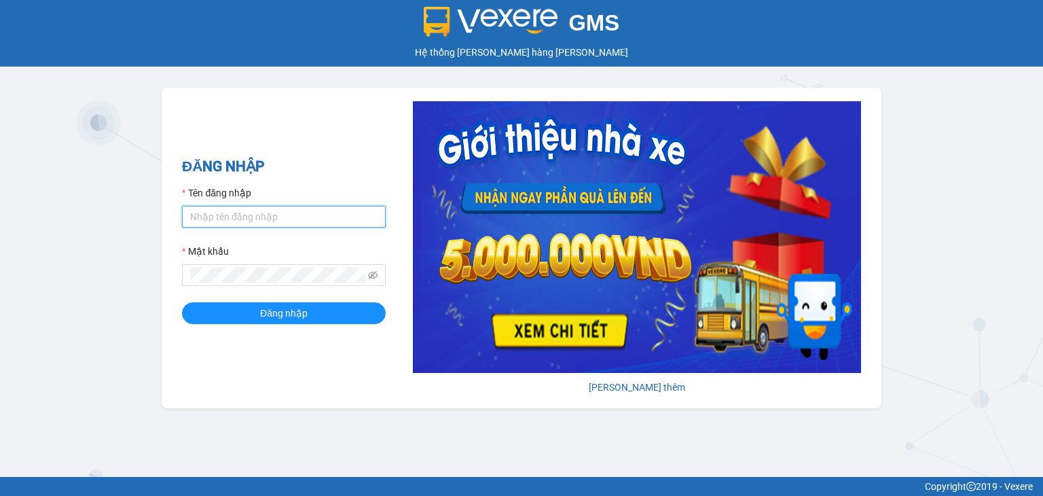
click at [279, 225] on input "Tên đăng nhập" at bounding box center [284, 217] width 204 height 22
type input "td_ngoctuyen.tkn"
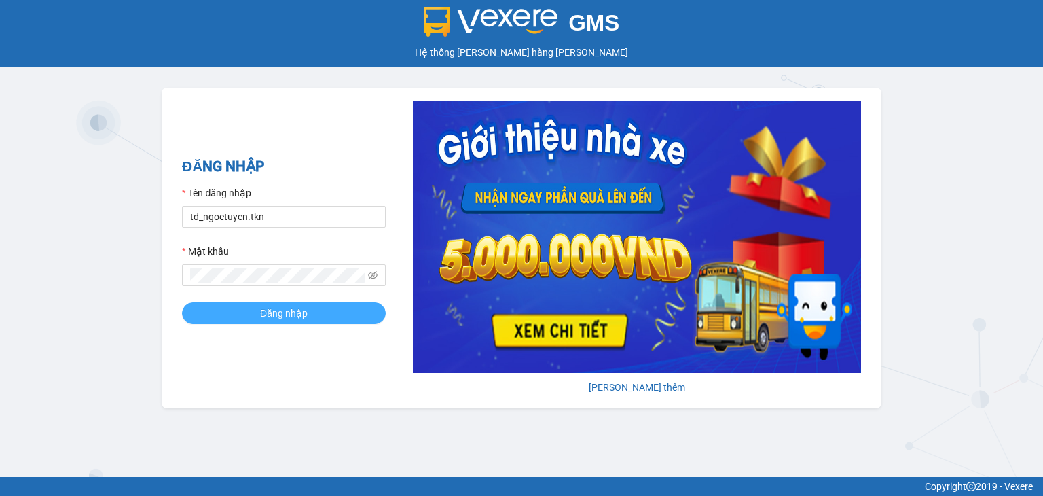
click at [293, 317] on span "Đăng nhập" at bounding box center [284, 313] width 48 height 15
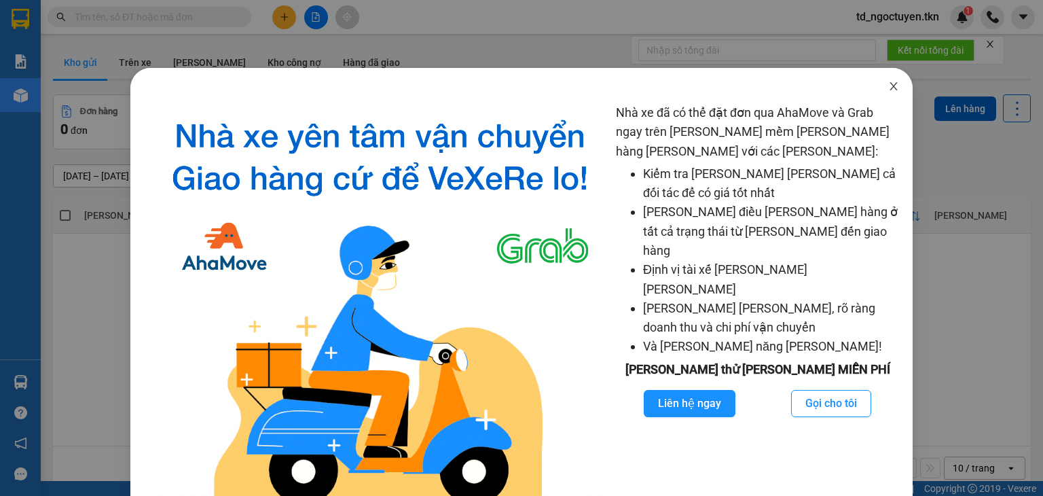
click at [890, 86] on icon "close" at bounding box center [893, 86] width 7 height 8
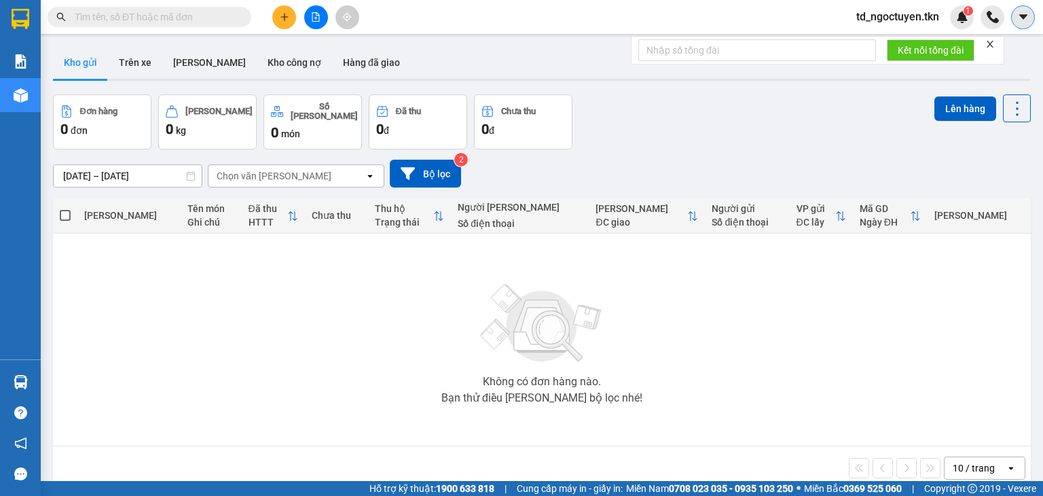
click at [1023, 20] on icon "caret-down" at bounding box center [1023, 17] width 12 height 12
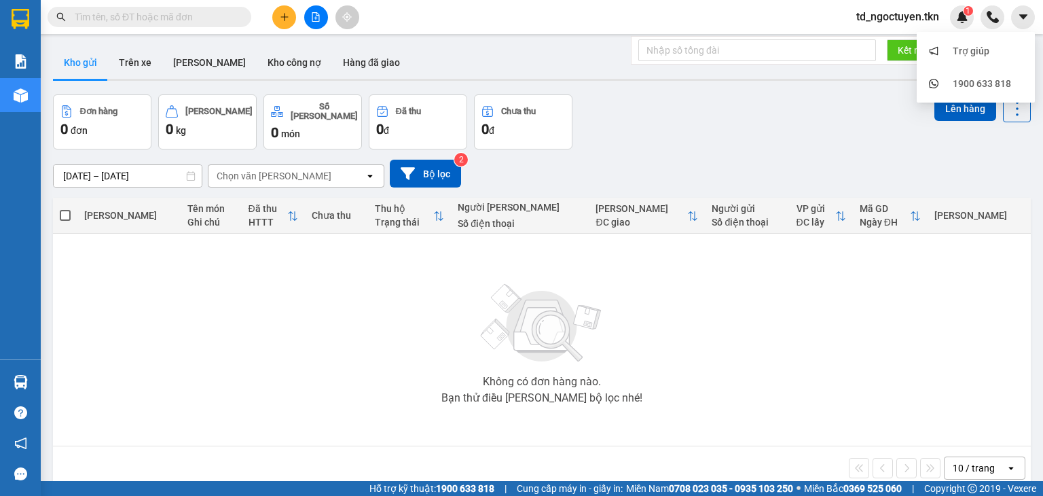
click at [882, 176] on div "[DATE] – [DATE] Press the down arrow key to interact with the calendar and sele…" at bounding box center [542, 174] width 978 height 28
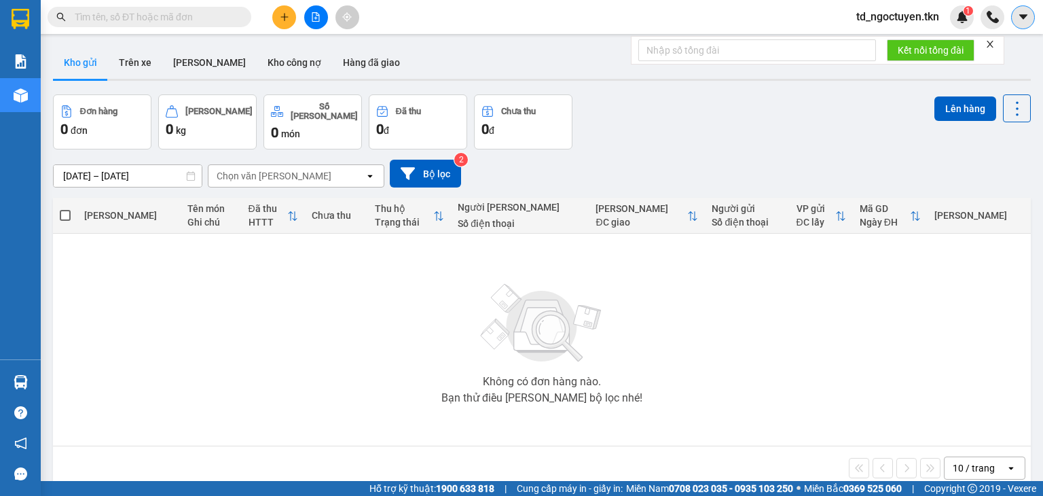
click at [1027, 13] on icon "caret-down" at bounding box center [1023, 17] width 12 height 12
click at [739, 357] on div "Không có đơn hàng nào. Bạn thử điều [PERSON_NAME] bộ lọc nhé!" at bounding box center [542, 340] width 964 height 204
click at [954, 19] on div "1" at bounding box center [962, 17] width 24 height 24
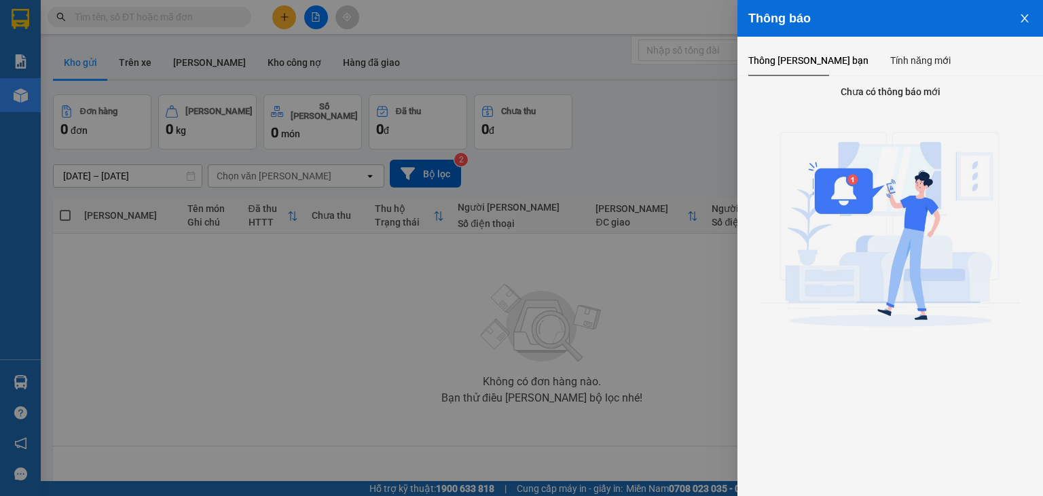
click at [1028, 22] on icon "close" at bounding box center [1024, 18] width 11 height 11
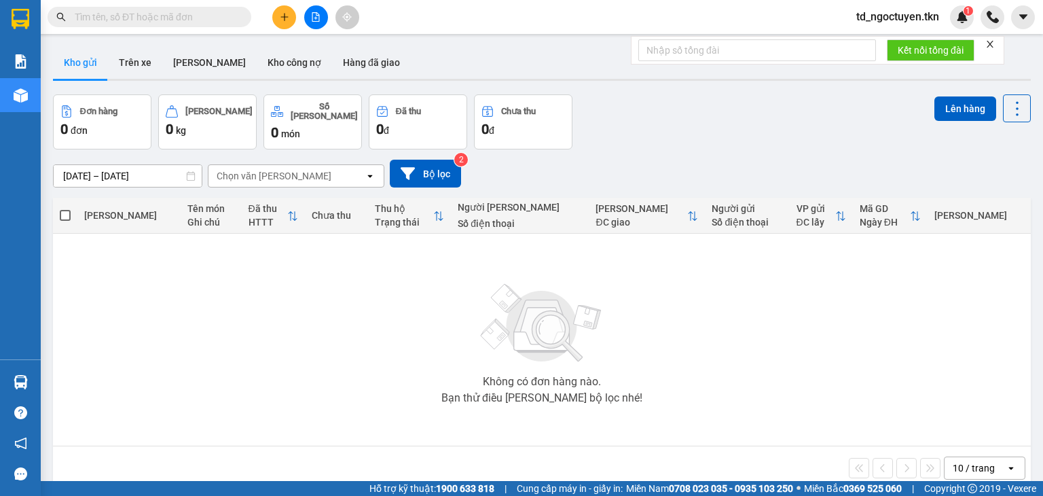
click at [993, 43] on icon "close" at bounding box center [990, 44] width 10 height 10
click at [185, 19] on input "text" at bounding box center [155, 17] width 160 height 15
